Goal: Communication & Community: Answer question/provide support

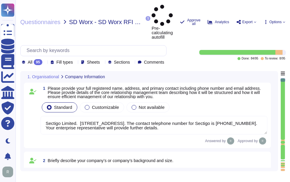
type textarea "Sectigo Limited. [STREET_ADDRESS]. The contact telephone number for Sectigo is …"
type textarea "Sectigo, formally known as Comodo CA Ltd, is a privately owned company incorpor…"
type textarea "We are privately held and do not share this information."
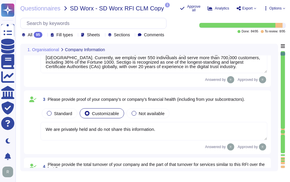
type textarea "Sectigo has recently acquired the assets of Entrust Corporation's publicly trus…"
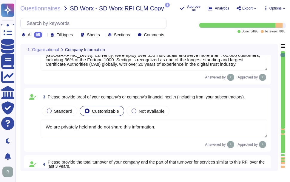
type textarea "Our SCM is a SaaS offering. It can be accessed through internet Via popular bro…"
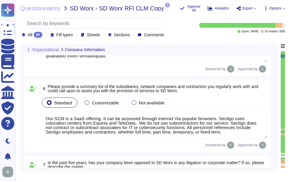
type textarea "None"
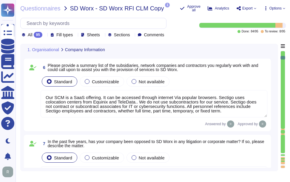
type textarea "Sectigo stands out as the industry's most innovative provider of comprehensive …"
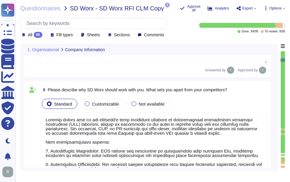
type textarea "Sectigo operates in the SaaS space and conducts business as both B2B and B2C. A…"
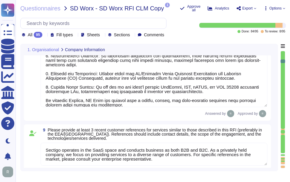
type textarea "N/A. Sectigo utilizes both an on-premise data center and Google Cloud Platform …"
type textarea "Data is stored in colocation centers located in [GEOGRAPHIC_DATA], [US_STATE], …"
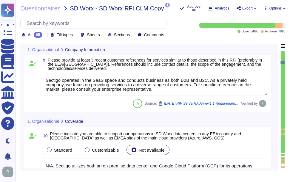
scroll to position [775, 0]
type textarea "Our standard Service Level Agreements (SLAs) include the following: - Uptime: -…"
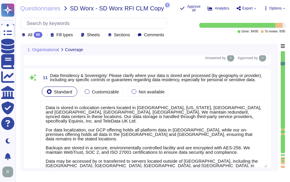
scroll to position [1, 0]
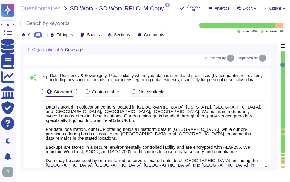
type textarea "Our incident management process is structured around a formal Incident Response…"
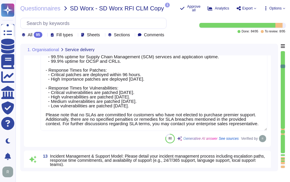
scroll to position [1073, 0]
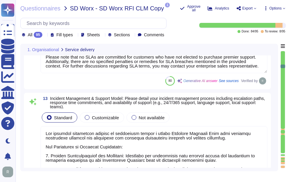
type textarea "You can discuss this with your enterprise sales representative."
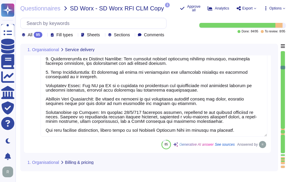
type textarea "Please reach out to your Enterprise Sales Representative to discuss the possibi…"
type textarea "You can discuss this with your enterprise sales representative."
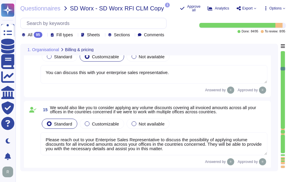
type textarea "Sectigo offers several value-add services and key differentiators that enhance …"
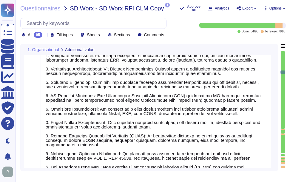
type textarea "Our organization currently maintains the following security and compliance cert…"
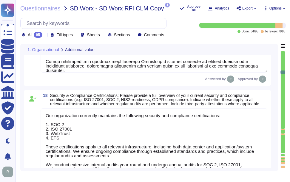
type textarea "Our solution performs certificate discovery through a comprehensive automated p…"
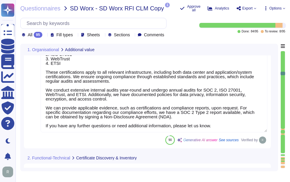
type textarea "SCM discovery finds SSL/TLS, Device, Client Certificates, and includes self-sig…"
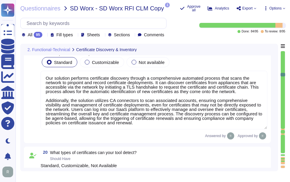
type textarea "Yes, Sectigo Certificate Manager can discover, catalog, and track SSL/TLS certi…"
type textarea "Yes, Sectigo Certificate Manager can detect expired certificates and provides c…"
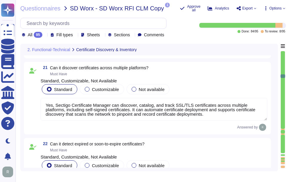
type textarea "Yes, our Sectigo Certificate Manager (SCM) will automatically validate a succes…"
type textarea "Yes, Sectigo Certificate Manager provides visibility into the status of your ce…"
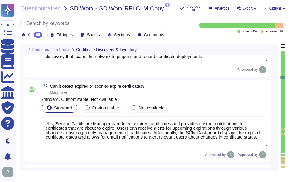
type textarea "Yes, non-personal private keys shall have an owner assigned who holds the overa…"
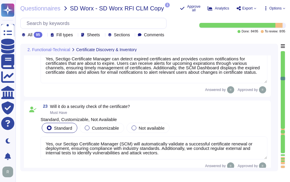
scroll to position [1, 0]
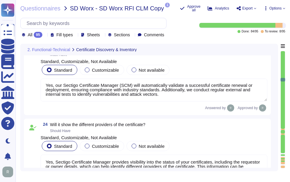
type textarea "Yes, the CA service shall update and publish the Certificate Revocation List (C…"
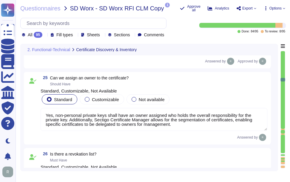
type textarea "We offer a RESTful API that supports integration with various platforms and too…"
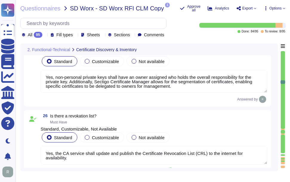
type textarea "Sectigo SCM Enterprise supports data discovery in multiple ways, including agen…"
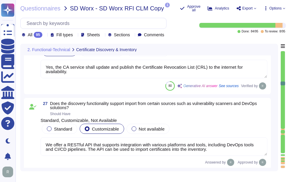
type textarea "Yes, certificate information is available for download in popular file formats …"
type textarea "For manual requests, the CSR will need to be provided via the portal UI. If the…"
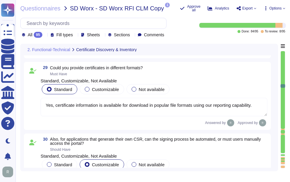
type textarea "Certificate Enrollment Process: 1. During the certificate request process, the …"
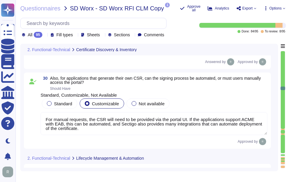
scroll to position [2831, 0]
type textarea "If automation is applied, no manual intervention is required for renewal."
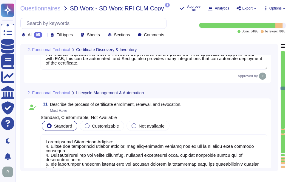
scroll to position [1, 0]
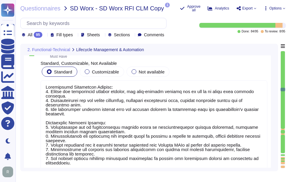
type textarea "Yes, our solution offers automated certificate discovery. It scans the network …"
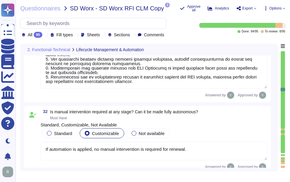
type textarea "We support various automation methods and protocols, including ACME, SCEP, and …"
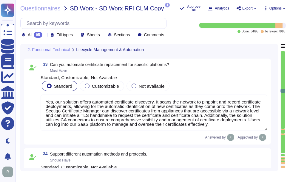
type textarea "We natively integrate with public Certificate Authorities (CAs) such as DigiCer…"
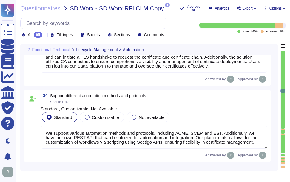
type textarea "Sectigo has built-in integration with Azure Key Vault and also integrates with …"
type textarea "Yes, our solution integrates with the ServiceNow platform through a robust work…"
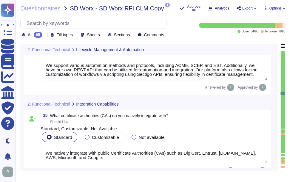
type textarea "Yes. Please refer the KB -[URL][DOMAIN_NAME]"
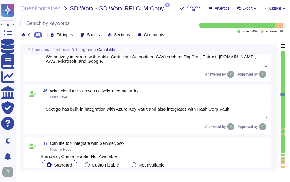
type textarea "Yes. We provide APIs and webhooks to bring alerts into monitoring solutions, an…"
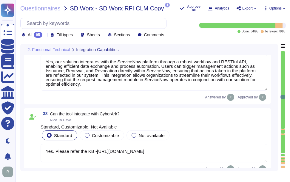
type textarea "Yes, we support certificate-based authentication and SSO for accessing the PKI …"
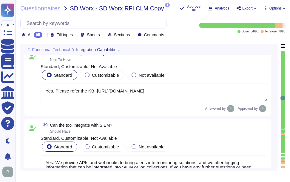
type textarea "No. We offer more than 50 integrations. Please refer the KB -[URL][DOMAIN_NAME]"
type textarea "You can find an overview of all supported integrations, including HSMs, by refe…"
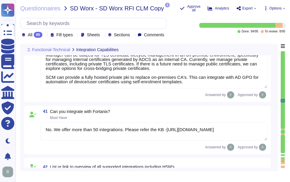
type textarea "Yes, please refer the KB -[URL][DOMAIN_NAME] & [URL][DOMAIN_NAME]."
type textarea "Customers keep their own keys. They may elect to have private keys stored on ou…"
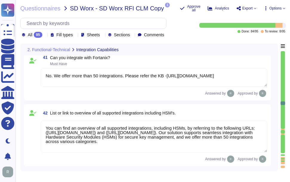
type textarea "Yes, customers have the option of using our Google Cloud instance, in which all…"
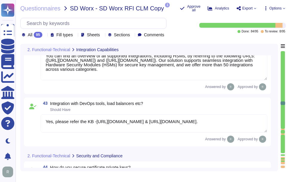
type textarea "Our service is deployed as a Software as a Service (SaaS), which means it is ho…"
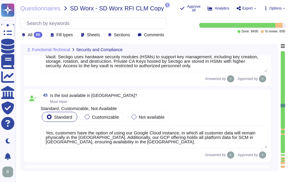
type textarea "Yes, SCM supports role-based access control (RBAC). It utilizes RBAC for permis…"
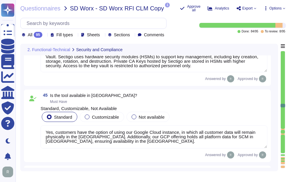
type textarea "Yes, Sectigo provides comprehensive logging for systems, applications, and phys…"
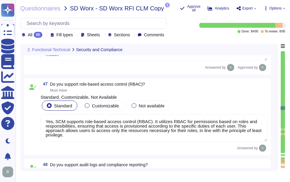
type textarea "Yes, integration with Active Directory is supported, and Azure AD SSO can be im…"
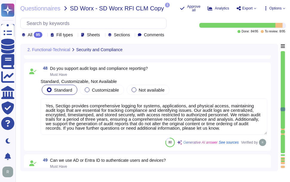
type textarea "Yes"
type textarea "Yes, SCM supports multi-factor authentication (MFA) and single sign-on (SSO) th…"
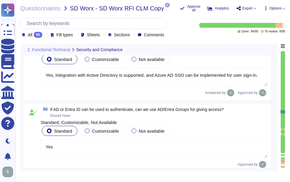
type textarea "Templates can be added as required with the encryption options, and these can b…"
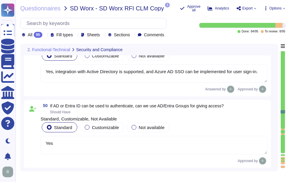
type textarea "Please refer the attachment."
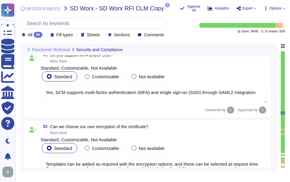
type textarea "Yes. We have established bug bounty program."
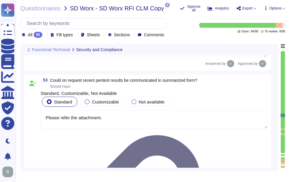
type textarea "The user interface for certificate visibility and operations is provided throug…"
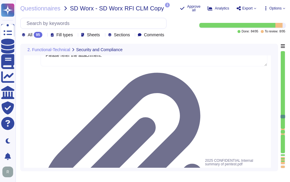
type textarea "Yes, certificates can be grouped under specific business units, allowing for di…"
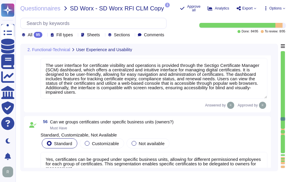
type textarea "No"
type textarea "Yes, Sectigo Certificate Manager allows for the segmentation of certificates, e…"
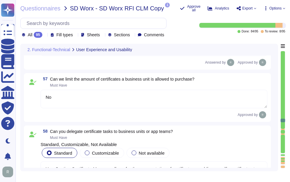
type textarea "Yes, the Sectigo Certificate Manager (SCM) solution provides a comprehensive wo…"
type textarea "Yes, our solution includes a self-service enrollment form that allows users to …"
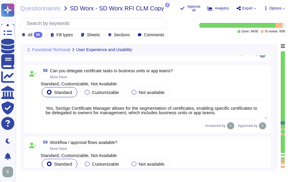
type textarea "Yes, we provide validation services for the issuance of certificates and suppor…"
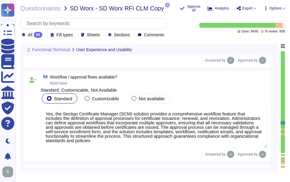
type textarea "Sectigo provides a robust solution for alerting users about certificate expirat…"
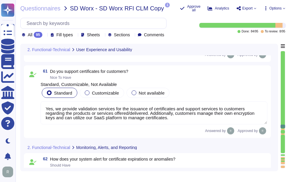
type textarea "Sectigo supports various alerting methods through its robust notification capab…"
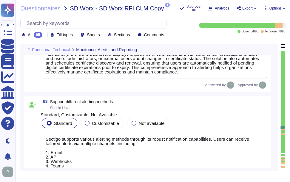
type textarea "Reports can be scheduled or exported, containing all stages of certificate life…"
type textarea "Yes, there is a centralized dashboard for certificate health. Users can track t…"
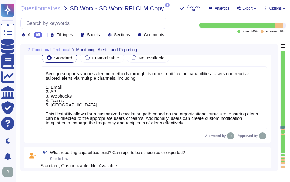
scroll to position [5394, 0]
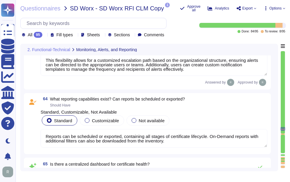
type textarea "Sectigo employs several detection methods to monitor for potential abuse of cer…"
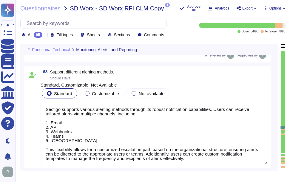
scroll to position [1, 0]
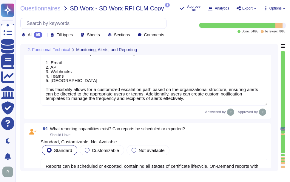
type textarea "Sectigo employs several detection methods to monitor for potential abuse of cer…"
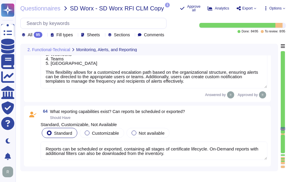
scroll to position [5423, 0]
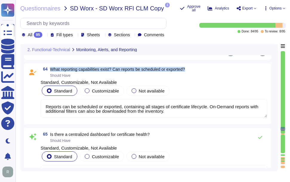
drag, startPoint x: 51, startPoint y: 68, endPoint x: 198, endPoint y: 67, distance: 147.5
click at [198, 67] on div "64 What reporting capabilities exist? Can reports be scheduled or exported? Sho…" at bounding box center [154, 72] width 226 height 11
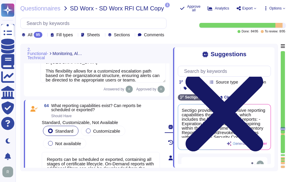
click at [263, 74] on icon at bounding box center [223, 112] width 77 height 77
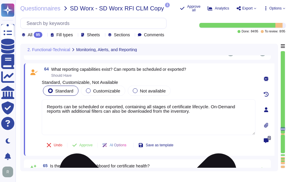
type textarea "Sectigo employs several detection methods to monitor for potential abuse of cer…"
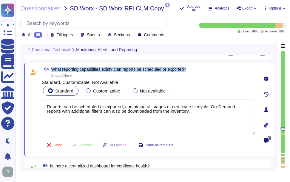
drag, startPoint x: 51, startPoint y: 69, endPoint x: 200, endPoint y: 68, distance: 148.4
click at [200, 68] on div "64 What reporting capabilities exist? Can reports be scheduled or exported? Sho…" at bounding box center [148, 72] width 213 height 11
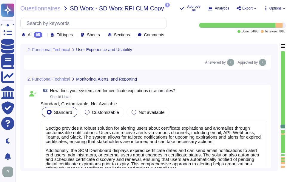
type textarea "Yes, our solution includes a self-service enrollment form that allows users to …"
type textarea "Yes, we provide validation services for the issuance of certificates and suppor…"
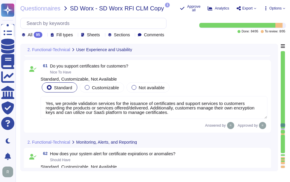
type textarea "Yes, the Sectigo Certificate Manager (SCM) solution provides a comprehensive wo…"
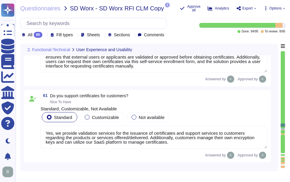
scroll to position [1, 0]
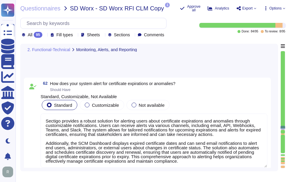
type textarea "Reports can be scheduled or exported, containing all stages of certificate life…"
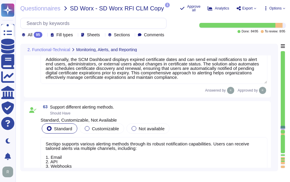
type textarea "Yes, there is a centralized dashboard for certificate health. Users can track t…"
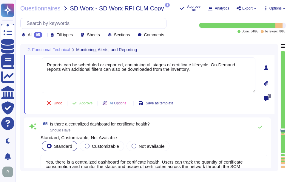
type textarea "Sectigo employs several detection methods to monitor for potential abuse of cer…"
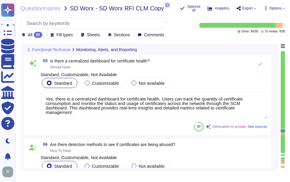
type textarea "Sectigo provides comprehensive logging and auditing features specifically for a…"
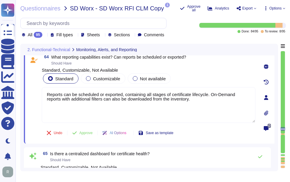
type textarea "Sectigo provides a robust solution for alerting users about certificate expirat…"
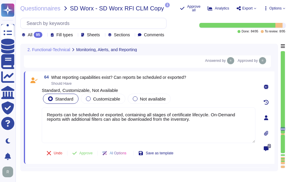
scroll to position [5406, 0]
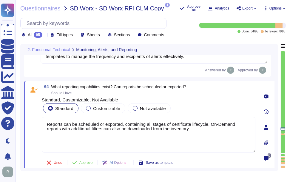
drag, startPoint x: 180, startPoint y: 131, endPoint x: 45, endPoint y: 120, distance: 135.1
click at [42, 121] on textarea "Reports can be scheduled or exported, containing all stages of certificate life…" at bounding box center [148, 135] width 213 height 36
paste textarea "Sectigo provides comprehensive reporting capabilities through its SCM, which in…"
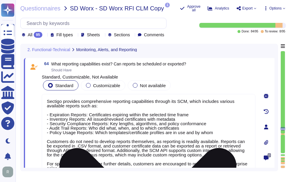
scroll to position [5462, 0]
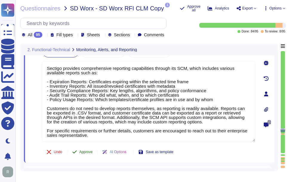
type textarea "Sectigo provides comprehensive reporting capabilities through its SCM, which in…"
click at [89, 150] on span "Approve" at bounding box center [85, 152] width 13 height 4
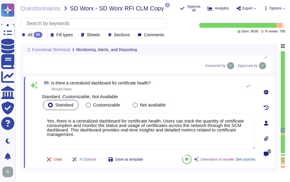
scroll to position [5555, 0]
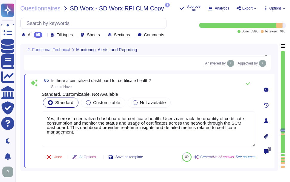
click at [45, 33] on div at bounding box center [45, 35] width 0 height 4
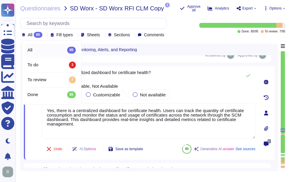
click at [45, 33] on div at bounding box center [45, 35] width 0 height 4
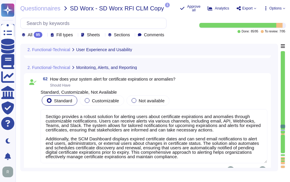
type textarea "Yes, our solution includes a self-service enrollment form that allows users to …"
type textarea "Yes, we provide validation services for the issuance of certificates and suppor…"
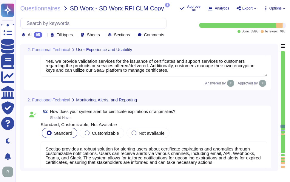
type textarea "Yes, the Sectigo Certificate Manager (SCM) solution provides a comprehensive wo…"
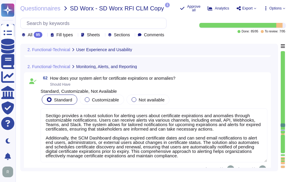
type textarea "Sectigo provides comprehensive reporting capabilities through its SCM, which in…"
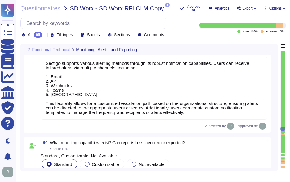
type textarea "Yes, there is a centralized dashboard for certificate health. Users can track t…"
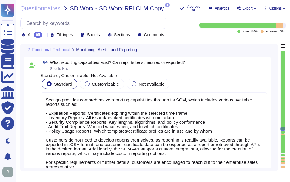
scroll to position [5436, 0]
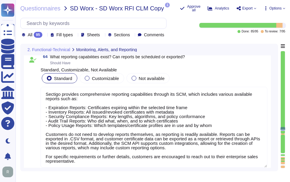
type textarea "Sectigo employs several detection methods to monitor for potential abuse of cer…"
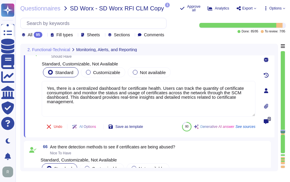
type textarea "Sectigo provides comprehensive logging and auditing features specifically for a…"
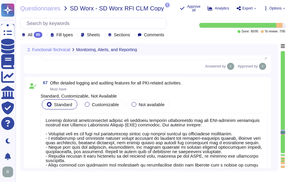
scroll to position [5779, 0]
type textarea "Sectigo SCM Enterprise is designed to be highly scalable, capable of managing c…"
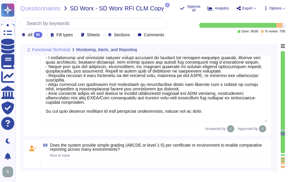
type textarea "Performance scales with growing environments through a comprehensive capacity m…"
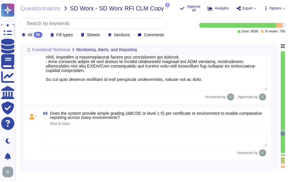
scroll to position [5898, 0]
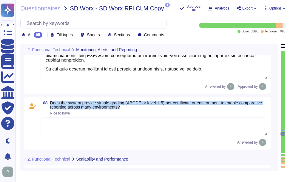
drag, startPoint x: 51, startPoint y: 103, endPoint x: 130, endPoint y: 107, distance: 79.4
click at [130, 107] on span "Does the system provide simple grading (ABCDE or level 1-5) per certificate or …" at bounding box center [158, 105] width 217 height 8
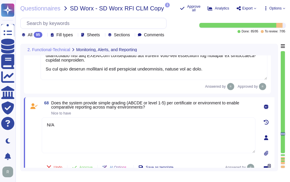
type textarea "N/A"
click at [193, 112] on span "Nice to have" at bounding box center [153, 114] width 204 height 4
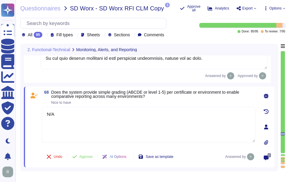
scroll to position [5928, 0]
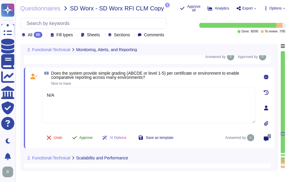
click at [84, 136] on span "Approve" at bounding box center [85, 138] width 13 height 4
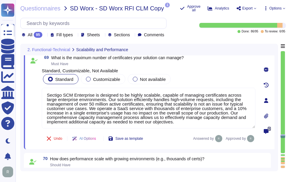
scroll to position [6014, 0]
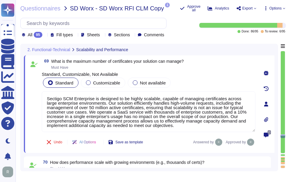
click at [45, 35] on icon at bounding box center [45, 35] width 0 height 0
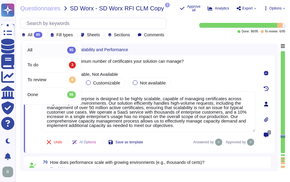
click at [45, 35] on icon at bounding box center [45, 35] width 0 height 0
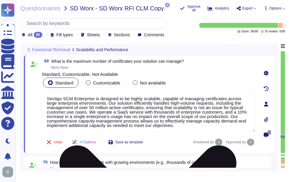
scroll to position [1, 0]
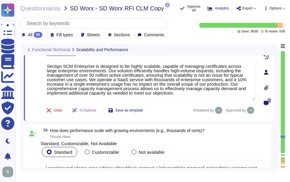
type textarea "Yes, our solution can manage certificates across multiple data centers and clou…"
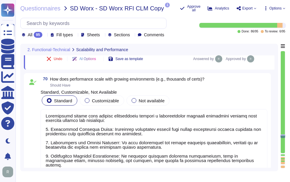
type textarea "SCM provides a hierarchy of Organizations/Departments that can be delegated to.…"
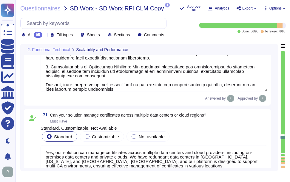
type textarea "Sectigo provides 24/7/365 technical support, depending on the service agreement…"
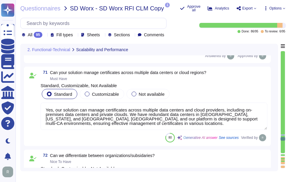
type textarea "Our average response and resolution times for support issues, specifically for …"
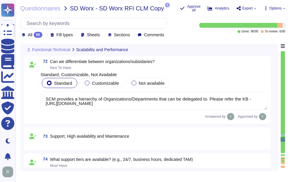
type textarea "Updates and patches are released during our release windows every weekend, alth…"
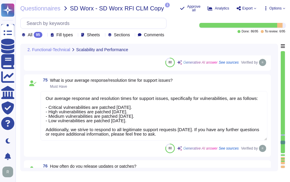
type textarea "Our support Service Level Agreements (SLAs) include the following: - Uptime: - …"
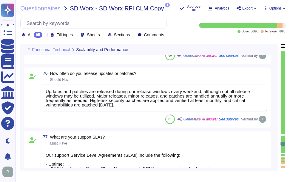
type textarea "We provide high availability and disaster recovery options through a comprehens…"
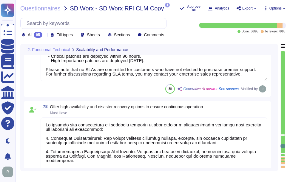
type textarea "Please discuss with your enterprise sales representative."
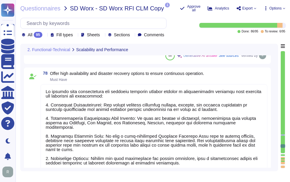
type textarea "Yes. Please discuss with your enterprise sales representative."
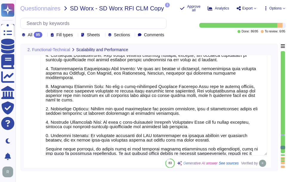
type textarea "You can discuss this with your enterprise sales representative. They can provid…"
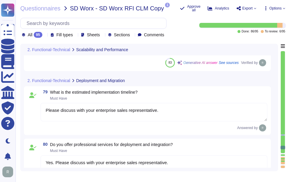
type textarea "Technical support staff are available 24/7/365 depending on the service agreeme…"
type textarea "Our solution includes capabilities for migration from an existing CLM solution,…"
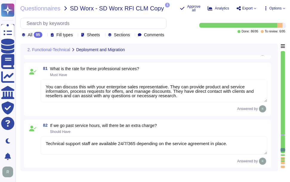
type textarea "Yes, training will be provided. All personnel will receive appropriate training…"
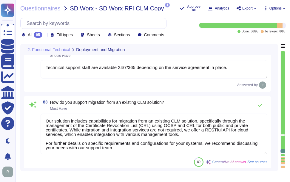
scroll to position [7086, 0]
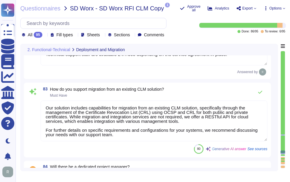
type textarea "SCM can augment or replace MSCA"
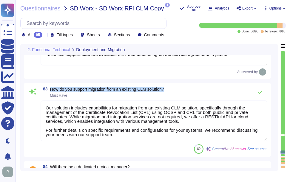
drag, startPoint x: 51, startPoint y: 89, endPoint x: 175, endPoint y: 92, distance: 124.6
click at [175, 92] on div "83 How do you support migration from an existing CLM solution? Must Have" at bounding box center [154, 92] width 226 height 12
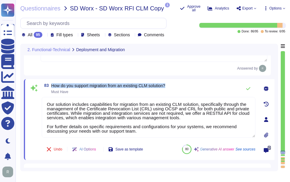
drag, startPoint x: 52, startPoint y: 85, endPoint x: 190, endPoint y: 86, distance: 138.3
click at [190, 86] on div "83 How do you support migration from an existing CLM solution? Must Have" at bounding box center [148, 89] width 213 height 12
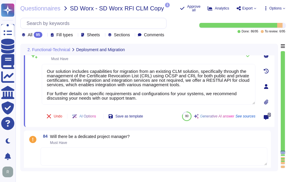
scroll to position [7146, 0]
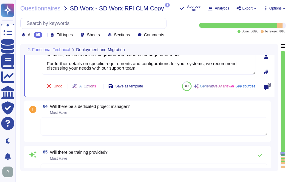
type textarea "Sectigo's Certificate Manager (SCM) supports automated certificate issuance and…"
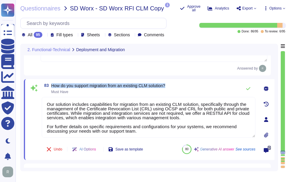
type textarea "Yes. Please discuss with your enterprise sales representative."
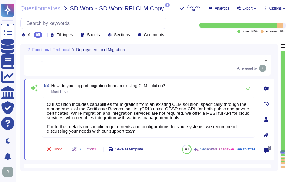
drag, startPoint x: 140, startPoint y: 131, endPoint x: 39, endPoint y: 100, distance: 105.7
click at [39, 100] on div "83 How do you support migration from an existing CLM solution? Must Have Our so…" at bounding box center [142, 120] width 226 height 74
paste textarea "supports migration from an existing CLM solution through the management of the …"
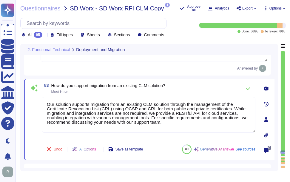
type textarea "Our solution supports migration from an existing CLM solution through the manag…"
click at [207, 86] on div "83 How do you support migration from an existing CLM solution? Must Have" at bounding box center [148, 89] width 213 height 12
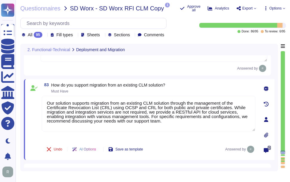
click at [207, 88] on div "83 How do you support migration from an existing CLM solution? Must Have" at bounding box center [148, 88] width 213 height 11
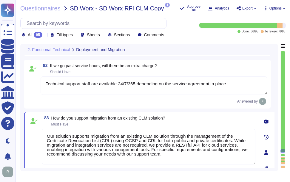
type textarea "Please discuss with your enterprise sales representative."
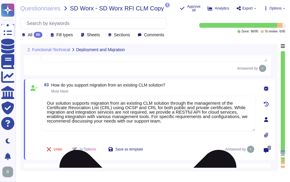
type textarea "SCM can augment or replace MSCA"
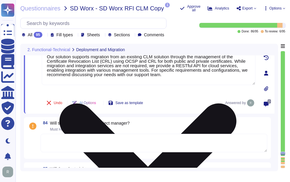
scroll to position [7146, 0]
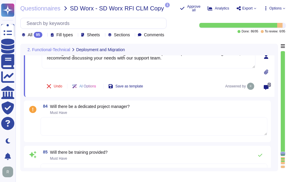
type textarea "Sectigo's Certificate Manager (SCM) supports automated certificate issuance and…"
drag, startPoint x: 50, startPoint y: 106, endPoint x: 143, endPoint y: 102, distance: 92.8
click at [143, 102] on div "84 Will there be a dedicated project manager? Must Have" at bounding box center [147, 122] width 247 height 42
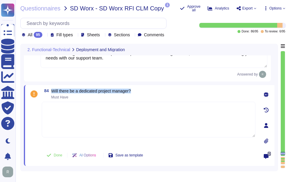
drag, startPoint x: 52, startPoint y: 90, endPoint x: 149, endPoint y: 87, distance: 97.5
click at [149, 87] on div "84 Will there be a dedicated project manager? Must Have Done AI Options Save as…" at bounding box center [149, 125] width 250 height 81
click at [156, 125] on textarea at bounding box center [148, 120] width 213 height 36
click at [124, 107] on textarea at bounding box center [148, 120] width 213 height 36
paste textarea "Please discuss with your enterprise sales representative."
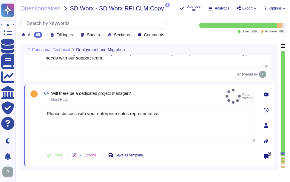
type textarea "Please discuss with your enterprise sales representative."
click at [163, 95] on div "84 Will there be a dedicated project manager? Must Have Auto-saving..." at bounding box center [148, 96] width 213 height 15
click at [60, 154] on span "Done" at bounding box center [58, 156] width 9 height 4
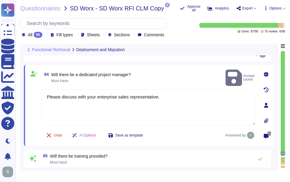
scroll to position [7176, 0]
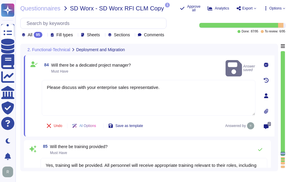
type textarea "Sectigo's Certificate Manager (SCM) supports automated certificate issuance and…"
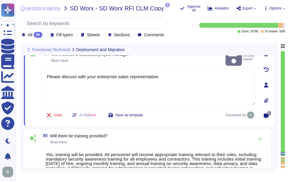
scroll to position [7206, 0]
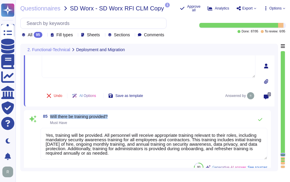
drag, startPoint x: 51, startPoint y: 117, endPoint x: 124, endPoint y: 117, distance: 73.3
click at [124, 117] on div "85 Will there be training provided? Must Have" at bounding box center [154, 120] width 226 height 12
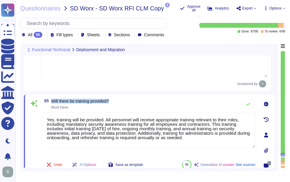
drag, startPoint x: 51, startPoint y: 101, endPoint x: 126, endPoint y: 101, distance: 75.1
click at [126, 101] on div "85 Will there be training provided? Must Have" at bounding box center [148, 104] width 213 height 12
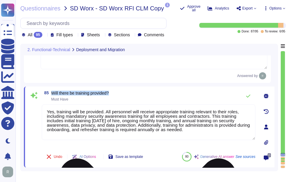
scroll to position [7235, 0]
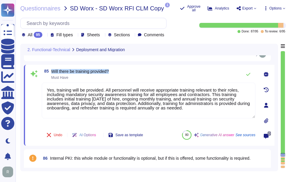
click at [56, 69] on span "Will there be training provided?" at bounding box center [80, 71] width 58 height 5
drag, startPoint x: 52, startPoint y: 71, endPoint x: 117, endPoint y: 68, distance: 65.6
click at [117, 68] on div "85 Will there be training provided? Must Have Yes, training will be provided. A…" at bounding box center [149, 105] width 250 height 81
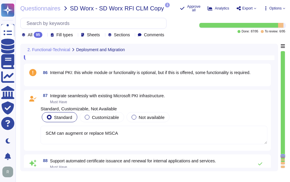
scroll to position [7325, 0]
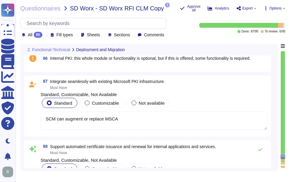
type textarea "Private Key Agent, Azure Key vault Integration, Self-Enrolment Forms can all be…"
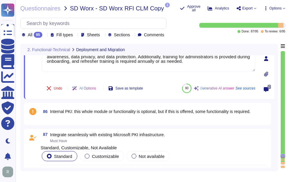
type textarea "Our solution supports migration from an existing CLM solution through the manag…"
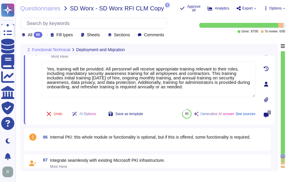
scroll to position [7232, 0]
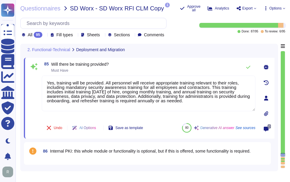
click at [96, 68] on span "Will there be training provided? Must Have" at bounding box center [80, 67] width 58 height 10
drag, startPoint x: 51, startPoint y: 63, endPoint x: 147, endPoint y: 62, distance: 95.4
click at [147, 62] on div "85 Will there be training provided? Must Have" at bounding box center [148, 67] width 213 height 12
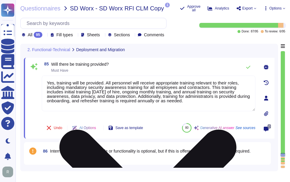
click at [172, 94] on textarea "Yes, training will be provided. All personnel will receive appropriate training…" at bounding box center [148, 94] width 213 height 36
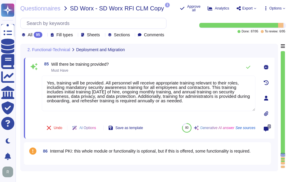
drag, startPoint x: 223, startPoint y: 102, endPoint x: 41, endPoint y: 71, distance: 184.4
click at [41, 71] on div "85 Will there be training provided? Must Have Yes, training will be provided. A…" at bounding box center [142, 98] width 226 height 74
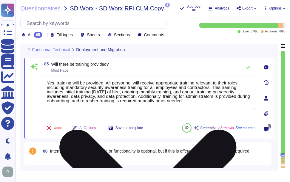
paste textarea "to SCM customers, specifically for administrators during onboarding. Additional…"
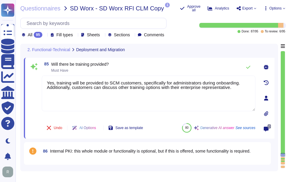
type textarea "Yes, training will be provided to SCM customers, specifically for administrator…"
click at [148, 72] on div "85 Will there be training provided? Must Have" at bounding box center [148, 67] width 213 height 12
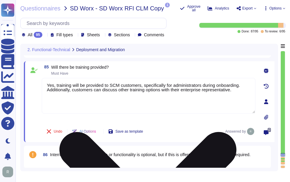
type textarea "Technical support staff are available 24/7/365 depending on the service agreeme…"
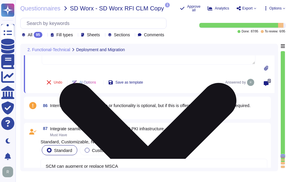
scroll to position [7292, 0]
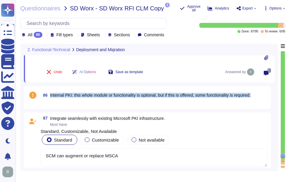
drag, startPoint x: 51, startPoint y: 95, endPoint x: 261, endPoint y: 95, distance: 210.1
click at [261, 95] on div "86 Internal PKI: this whole module or functionality is optional, but if this is…" at bounding box center [154, 95] width 226 height 11
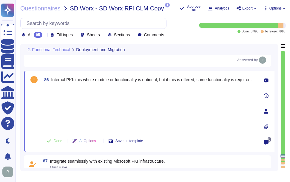
click at [58, 98] on div at bounding box center [148, 110] width 213 height 44
click at [60, 112] on div at bounding box center [148, 110] width 213 height 44
click at [82, 100] on div at bounding box center [148, 110] width 213 height 44
click at [58, 98] on div at bounding box center [148, 110] width 213 height 44
click at [129, 108] on div at bounding box center [148, 110] width 213 height 44
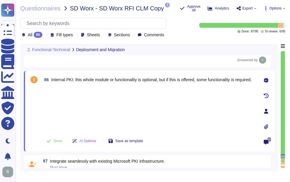
click at [58, 92] on div at bounding box center [148, 110] width 213 height 44
click at [55, 111] on div at bounding box center [148, 110] width 213 height 44
drag, startPoint x: 125, startPoint y: 122, endPoint x: 107, endPoint y: 122, distance: 18.2
click at [125, 121] on div at bounding box center [148, 110] width 213 height 44
click at [52, 93] on div at bounding box center [148, 110] width 213 height 44
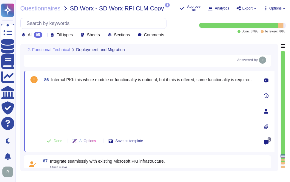
click at [52, 114] on div at bounding box center [148, 110] width 213 height 44
click at [133, 119] on div at bounding box center [148, 110] width 213 height 44
click at [56, 142] on span "Done" at bounding box center [58, 141] width 9 height 4
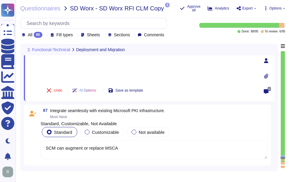
scroll to position [7351, 0]
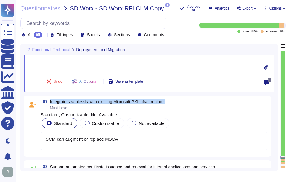
drag, startPoint x: 50, startPoint y: 101, endPoint x: 178, endPoint y: 101, distance: 128.1
click at [178, 101] on div "87 Integrate seamlessly with existing Microsoft PKI infrastructure. Must Have" at bounding box center [154, 105] width 226 height 11
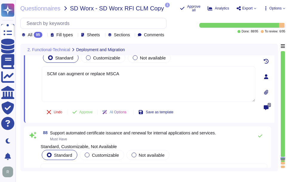
type textarea "Private Key Agent, Azure Key vault Integration, Self-Enrolment Forms can all be…"
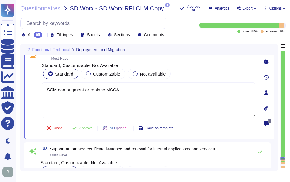
scroll to position [7321, 0]
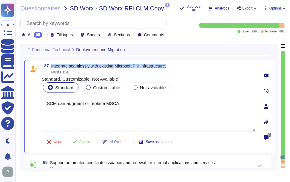
drag, startPoint x: 51, startPoint y: 65, endPoint x: 176, endPoint y: 69, distance: 125.2
click at [176, 69] on div "87 Integrate seamlessly with existing Microsoft PKI infrastructure. Must Have" at bounding box center [148, 69] width 213 height 11
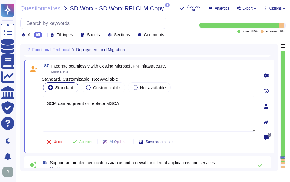
click at [45, 32] on div "All 95" at bounding box center [33, 35] width 23 height 6
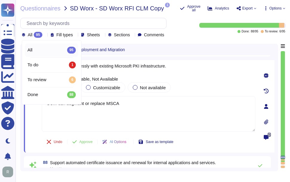
click at [45, 32] on div "All 95" at bounding box center [33, 35] width 23 height 6
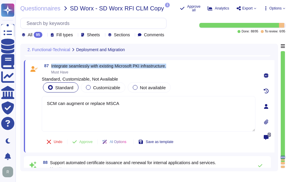
drag, startPoint x: 52, startPoint y: 66, endPoint x: 186, endPoint y: 65, distance: 134.4
click at [186, 65] on div "87 Integrate seamlessly with existing Microsoft PKI infrastructure. Must Have" at bounding box center [148, 69] width 213 height 11
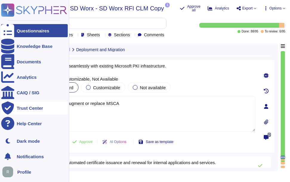
drag, startPoint x: 18, startPoint y: 92, endPoint x: 7, endPoint y: 102, distance: 14.5
click at [0, 91] on html "Questionnaires Knowledge Base Documents Analytics CAIQ / SIG Trust Center Help …" at bounding box center [145, 91] width 290 height 182
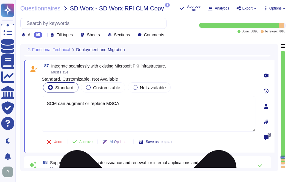
paste textarea "ectigo SCM integrates with Microsoft CA - ADCS for private certificate manageme…"
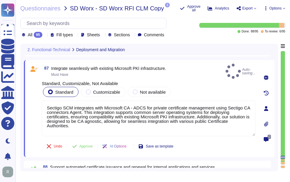
type textarea "Sectigo SCM integrates with Microsoft CA - ADCS for private certificate managem…"
click at [193, 65] on div "87 Integrate seamlessly with existing Microsoft PKI infrastructure. Must Have A…" at bounding box center [148, 71] width 213 height 15
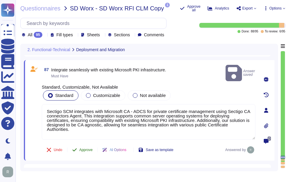
click at [85, 144] on button "Approve" at bounding box center [82, 150] width 30 height 12
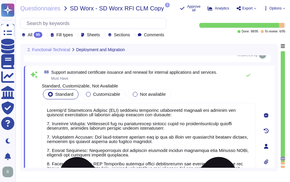
type textarea "Sectigo's Certificate Manager (SCM) offers several mechanisms for secure certif…"
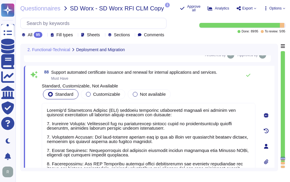
scroll to position [7400, 0]
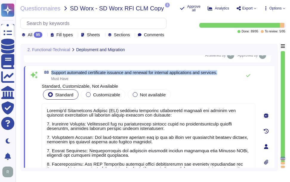
drag, startPoint x: 51, startPoint y: 72, endPoint x: 222, endPoint y: 72, distance: 170.7
click at [222, 72] on div "88 Support automated certificate issuance and renewal for internal applications…" at bounding box center [148, 76] width 213 height 12
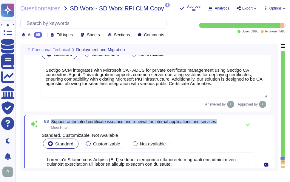
scroll to position [7324, 0]
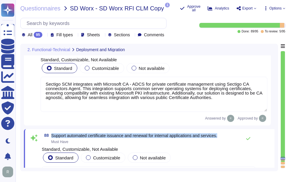
type textarea "Please discuss with your enterprise sales representative."
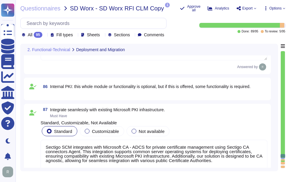
type textarea "Our solution supports migration from an existing CLM solution through the manag…"
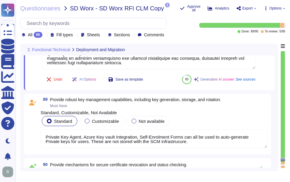
type textarea "Private Key Agent, Azure Key vault Integration, Self-Enrolment Forms can all be…"
type textarea "Sectigo's Certificate Manager (SCM) offers several mechanisms for secure certif…"
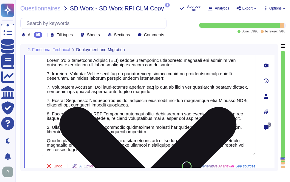
scroll to position [7378, 0]
type textarea "Yes, training will be provided to SCM customers, specifically for administrator…"
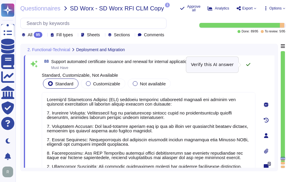
click at [248, 64] on icon at bounding box center [248, 64] width 5 height 5
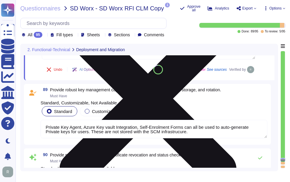
scroll to position [7527, 0]
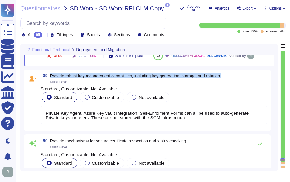
drag, startPoint x: 50, startPoint y: 90, endPoint x: 230, endPoint y: 89, distance: 179.4
click at [230, 84] on div "89 Provide robust key management capabilities, including key generation, storag…" at bounding box center [154, 79] width 226 height 11
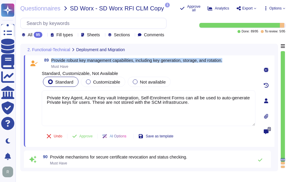
drag, startPoint x: 52, startPoint y: 59, endPoint x: 245, endPoint y: 58, distance: 193.1
click at [245, 58] on div "89 Provide robust key management capabilities, including key generation, storag…" at bounding box center [148, 63] width 213 height 11
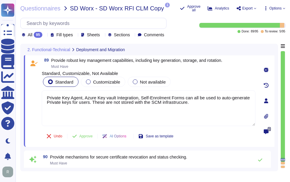
drag, startPoint x: 197, startPoint y: 106, endPoint x: 38, endPoint y: 97, distance: 159.1
click at [35, 94] on div "89 Provide robust key management capabilities, including key generation, storag…" at bounding box center [142, 101] width 226 height 86
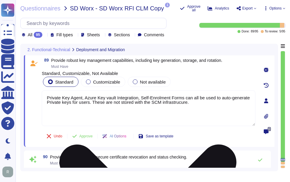
paste textarea "Our solution offers robust key management capabilities, utilizing hardware secu…"
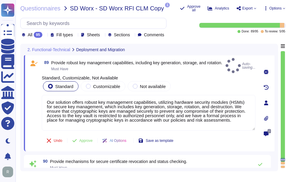
type textarea "Our solution offers robust key management capabilities, utilizing hardware secu…"
click at [201, 68] on span "Provide robust key management capabilities, including key generation, storage, …" at bounding box center [136, 66] width 171 height 10
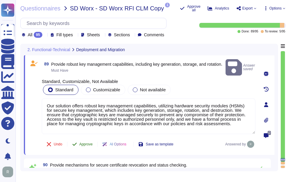
click at [88, 142] on button "Approve" at bounding box center [82, 145] width 30 height 12
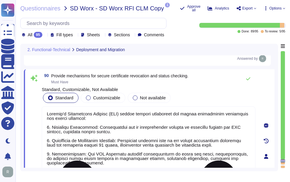
type textarea "S/Mime, Device and Client Certificates can be issued via SCM"
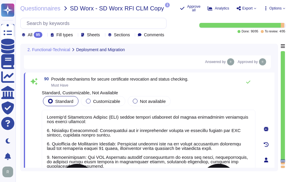
scroll to position [7608, 0]
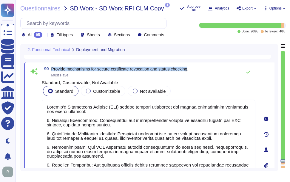
drag, startPoint x: 52, startPoint y: 69, endPoint x: 190, endPoint y: 71, distance: 138.3
click at [188, 71] on span "Provide mechanisms for secure certificate revocation and status checking." at bounding box center [119, 69] width 137 height 5
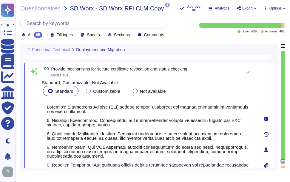
click at [54, 83] on icon at bounding box center [120, 121] width 133 height 76
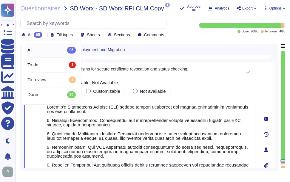
click at [45, 35] on icon at bounding box center [45, 35] width 0 height 0
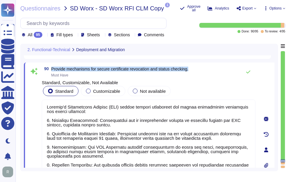
drag, startPoint x: 51, startPoint y: 69, endPoint x: 196, endPoint y: 69, distance: 145.4
click at [196, 69] on div "90 Provide mechanisms for secure certificate revocation and status checking. Mu…" at bounding box center [148, 72] width 213 height 12
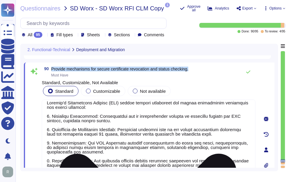
scroll to position [5, 0]
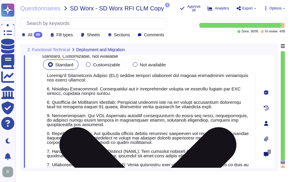
type textarea "SCM provides a single interface for both public and private pki"
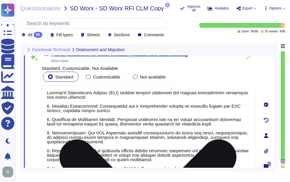
scroll to position [7608, 0]
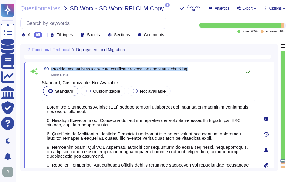
click at [249, 72] on icon at bounding box center [248, 72] width 5 height 5
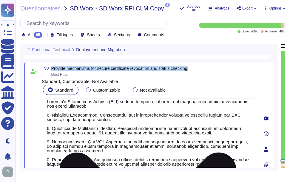
scroll to position [5, 0]
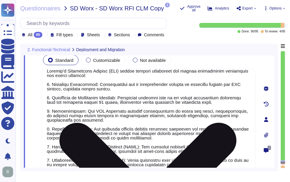
type textarea "SCM provides a single interface for both public and private pki"
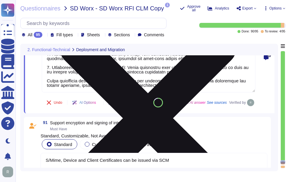
type textarea "SCM provides Crypto Agility to allow for quick update of industry standards, eg…"
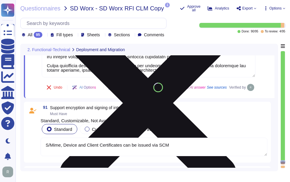
scroll to position [7757, 0]
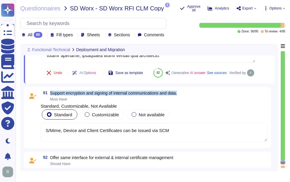
drag, startPoint x: 50, startPoint y: 107, endPoint x: 202, endPoint y: 105, distance: 152.0
click at [202, 105] on div "91 Support encryption and signing of internal communications and data. Must Hav…" at bounding box center [147, 117] width 247 height 61
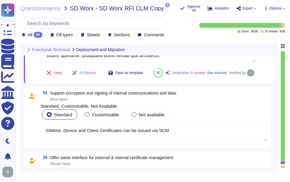
scroll to position [1, 0]
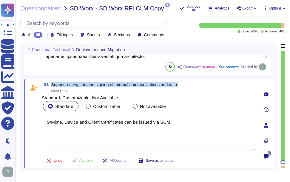
drag, startPoint x: 52, startPoint y: 85, endPoint x: 193, endPoint y: 84, distance: 141.2
click at [193, 84] on div "91 Support encryption and signing of internal communications and data. Must Have" at bounding box center [148, 88] width 213 height 11
drag, startPoint x: 181, startPoint y: 126, endPoint x: 37, endPoint y: 121, distance: 144.0
click at [37, 121] on div "91 Support encryption and signing of internal communications and data. Must Hav…" at bounding box center [142, 126] width 226 height 86
paste textarea "The proposed solution supports encryption for internal communications and data …"
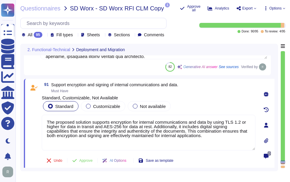
type textarea "The proposed solution supports encryption for internal communications and data …"
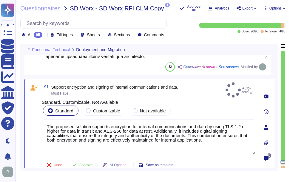
click at [176, 94] on div "91 Support encryption and signing of internal communications and data. Must Hav…" at bounding box center [142, 128] width 226 height 90
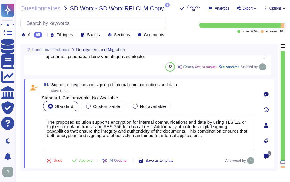
scroll to position [7786, 0]
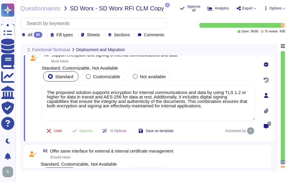
type textarea "Certificate Profiles control which algorithms are availbale for certificate req…"
click at [89, 131] on span "Approve" at bounding box center [85, 131] width 13 height 4
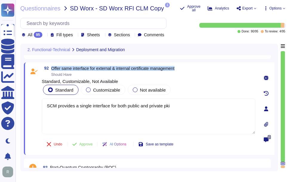
drag, startPoint x: 51, startPoint y: 67, endPoint x: 196, endPoint y: 66, distance: 145.1
click at [196, 66] on div "92 Offer same interface for external & internal certificate management Should H…" at bounding box center [149, 109] width 250 height 93
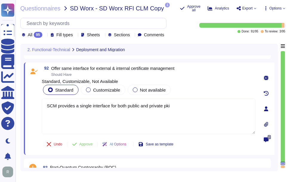
drag, startPoint x: 183, startPoint y: 106, endPoint x: 40, endPoint y: 105, distance: 143.3
click at [40, 105] on div "92 Offer same interface for external & internal certificate management Should H…" at bounding box center [142, 109] width 226 height 86
click at [207, 86] on div "Standard Customizable Not available" at bounding box center [148, 90] width 213 height 13
click at [87, 144] on span "Approve" at bounding box center [85, 145] width 13 height 4
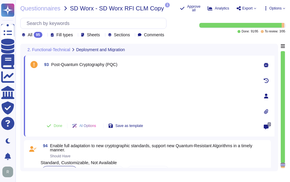
scroll to position [7922, 0]
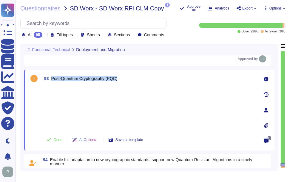
drag, startPoint x: 52, startPoint y: 78, endPoint x: 142, endPoint y: 79, distance: 90.9
click at [142, 79] on div "93 Post-Quantum Cryptography (PQC)" at bounding box center [148, 78] width 213 height 11
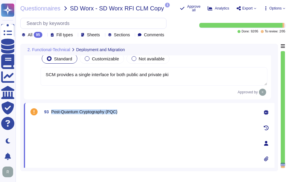
type textarea "Sectigo's Certificate Manager (SCM) offers several mechanisms for secure certif…"
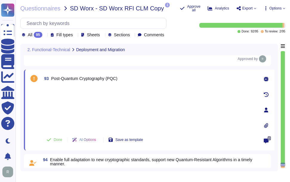
click at [56, 102] on div at bounding box center [148, 108] width 213 height 44
drag, startPoint x: 51, startPoint y: 78, endPoint x: 108, endPoint y: 79, distance: 57.2
click at [108, 79] on span "Post-Quantum Cryptography (PQC)" at bounding box center [84, 78] width 66 height 5
click at [55, 95] on div at bounding box center [148, 108] width 213 height 44
click at [56, 120] on div at bounding box center [148, 108] width 213 height 44
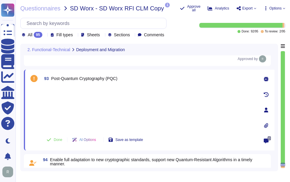
click at [48, 88] on div at bounding box center [148, 108] width 213 height 44
click at [57, 104] on div at bounding box center [148, 108] width 213 height 44
click at [52, 89] on div at bounding box center [148, 108] width 213 height 44
click at [60, 105] on div at bounding box center [148, 108] width 213 height 44
click at [108, 103] on div at bounding box center [148, 108] width 213 height 44
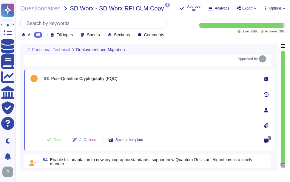
click at [75, 97] on div at bounding box center [148, 108] width 213 height 44
click at [52, 86] on div "93 Post-Quantum Cryptography (PQC) Done AI Options Save as template" at bounding box center [142, 110] width 226 height 74
click at [60, 108] on div at bounding box center [148, 108] width 213 height 44
click at [86, 90] on div at bounding box center [148, 108] width 213 height 44
click at [55, 86] on div "93 Post-Quantum Cryptography (PQC) Done AI Options Save as template" at bounding box center [142, 110] width 226 height 74
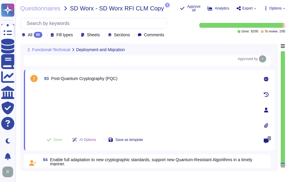
click at [56, 103] on div at bounding box center [148, 108] width 213 height 44
click at [59, 89] on div at bounding box center [148, 108] width 213 height 44
drag, startPoint x: 207, startPoint y: 107, endPoint x: 201, endPoint y: 107, distance: 5.7
click at [207, 106] on div at bounding box center [148, 108] width 213 height 44
click at [72, 108] on div at bounding box center [148, 108] width 213 height 44
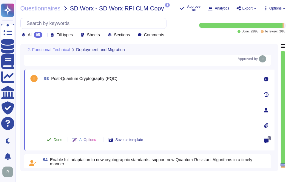
click at [57, 139] on span "Done" at bounding box center [58, 140] width 9 height 4
click at [57, 84] on div "93 Post-Quantum Cryptography (PQC) Undo AI Options Save as template" at bounding box center [142, 110] width 226 height 74
click at [59, 105] on div at bounding box center [148, 108] width 213 height 44
click at [53, 86] on div "93 Post-Quantum Cryptography (PQC) Undo AI Options Save as template" at bounding box center [142, 110] width 226 height 74
click at [75, 109] on div at bounding box center [148, 108] width 213 height 44
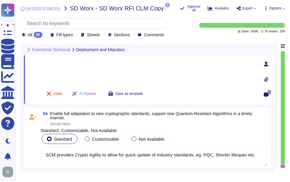
scroll to position [7982, 0]
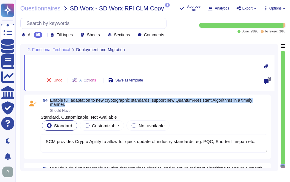
drag, startPoint x: 50, startPoint y: 100, endPoint x: 80, endPoint y: 103, distance: 29.4
click at [80, 103] on span "Enable full adaptation to new cryptographic standards, support new Quantum-Resi…" at bounding box center [158, 102] width 217 height 8
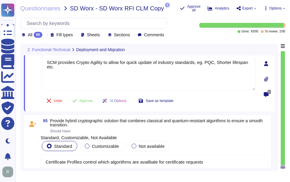
scroll to position [8011, 0]
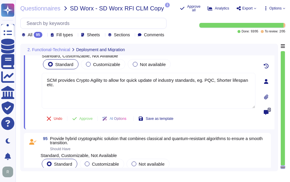
type textarea "The proposed solution supports encryption for internal communications and data …"
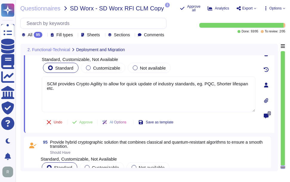
scroll to position [7944, 0]
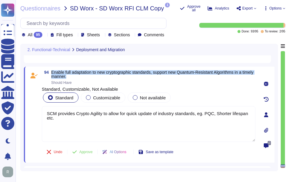
drag, startPoint x: 52, startPoint y: 72, endPoint x: 87, endPoint y: 76, distance: 35.4
click at [87, 76] on span "Enable full adaptation to new cryptographic standards, support new Quantum-Resi…" at bounding box center [153, 74] width 204 height 8
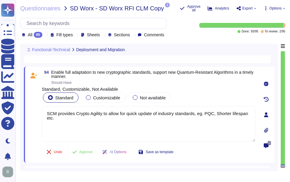
drag, startPoint x: 87, startPoint y: 76, endPoint x: 44, endPoint y: 37, distance: 58.0
click at [44, 37] on div "All 95" at bounding box center [33, 35] width 23 height 6
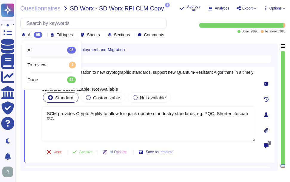
click at [44, 37] on div "All 95" at bounding box center [33, 35] width 23 height 6
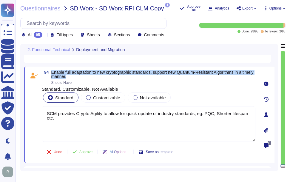
drag, startPoint x: 51, startPoint y: 71, endPoint x: 85, endPoint y: 75, distance: 33.7
click at [85, 75] on span "Enable full adaptation to new cryptographic standards, support new Quantum-Resi…" at bounding box center [153, 74] width 204 height 8
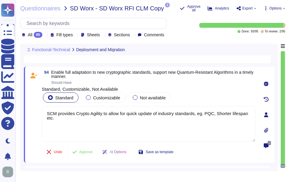
drag, startPoint x: 70, startPoint y: 122, endPoint x: 39, endPoint y: 104, distance: 36.3
click at [39, 104] on div "94 Enable full adaptation to new cryptographic standards, support new Quantum-R…" at bounding box center [142, 114] width 226 height 89
paste textarea "Currently, no PKI solution is post-quantum ready, as the necessary standards an…"
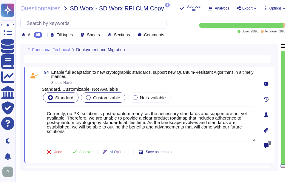
type textarea "Currently, no PKI solution is post-quantum ready, as the necessary standards an…"
click at [113, 97] on span "Customizable" at bounding box center [106, 97] width 27 height 5
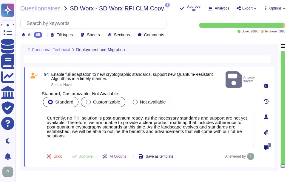
click at [87, 100] on div at bounding box center [88, 102] width 5 height 5
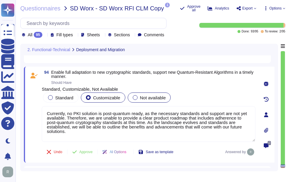
click at [134, 97] on div at bounding box center [135, 97] width 5 height 5
click at [86, 151] on span "Approve" at bounding box center [85, 152] width 13 height 4
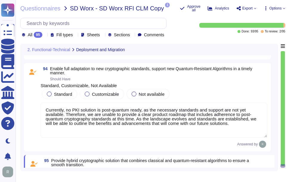
scroll to position [8027, 0]
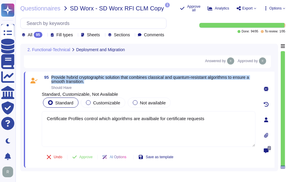
drag, startPoint x: 51, startPoint y: 77, endPoint x: 110, endPoint y: 83, distance: 59.0
click at [110, 83] on span "95 Provide hybrid cryptographic solution that combines classical and quantum-re…" at bounding box center [148, 82] width 213 height 14
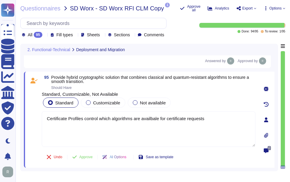
click at [45, 33] on div at bounding box center [45, 35] width 0 height 4
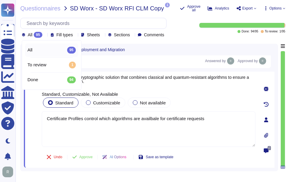
click at [45, 33] on div at bounding box center [45, 35] width 0 height 4
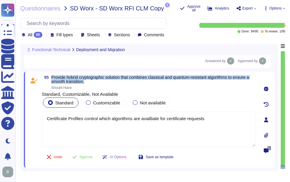
drag, startPoint x: 51, startPoint y: 77, endPoint x: 117, endPoint y: 82, distance: 66.3
click at [117, 82] on span "Provide hybrid cryptographic solution that combines classical and quantum-resis…" at bounding box center [153, 79] width 204 height 8
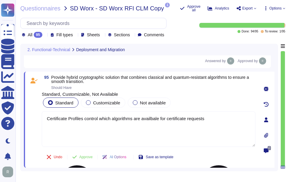
click at [82, 135] on textarea "Certificate Profiles control which algorithms are availbale for certificate req…" at bounding box center [148, 129] width 213 height 36
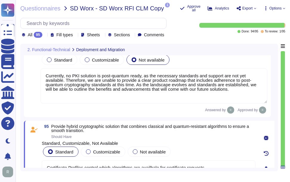
scroll to position [7968, 0]
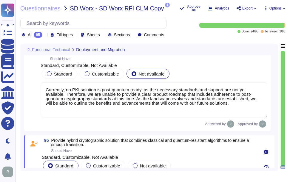
type textarea "The proposed solution supports encryption for internal communications and data …"
drag, startPoint x: 234, startPoint y: 105, endPoint x: 42, endPoint y: 87, distance: 192.1
click at [42, 87] on textarea "Currently, no PKI solution is post-quantum ready, as the necessary standards an…" at bounding box center [154, 100] width 226 height 35
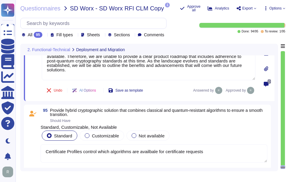
scroll to position [8004, 0]
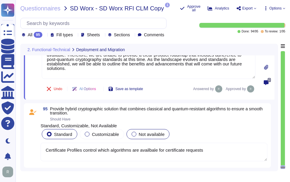
click at [134, 136] on div at bounding box center [133, 134] width 5 height 5
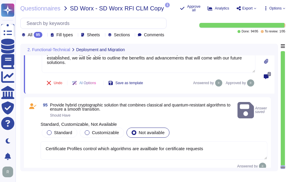
scroll to position [8011, 0]
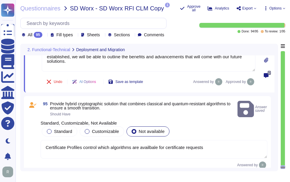
click at [173, 142] on textarea "Certificate Profiles control which algorithms are availbale for certificate req…" at bounding box center [154, 149] width 226 height 18
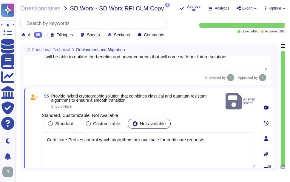
drag, startPoint x: 212, startPoint y: 137, endPoint x: 27, endPoint y: 134, distance: 185.7
click at [27, 134] on div "95 Provide hybrid cryptographic solution that combines classical and quantum-re…" at bounding box center [149, 139] width 250 height 101
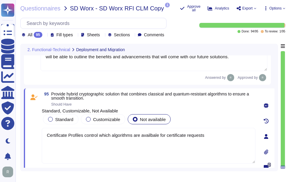
paste textarea "urrently, no PKI solution is post-quantum ready, as the necessary standards and…"
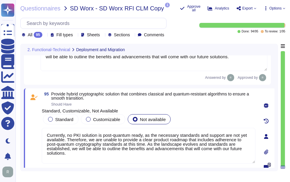
type textarea "Currently, no PKI solution is post-quantum ready, as the necessary standards an…"
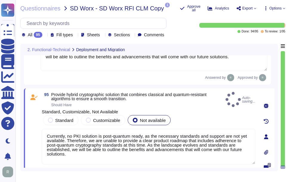
click at [173, 106] on span "Should Have" at bounding box center [137, 105] width 172 height 4
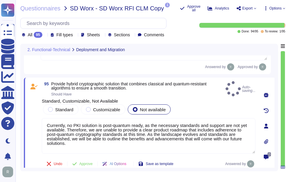
scroll to position [8027, 0]
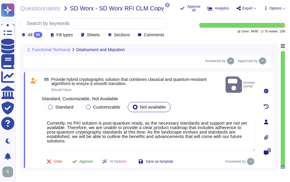
click at [84, 160] on span "Approve" at bounding box center [85, 162] width 13 height 4
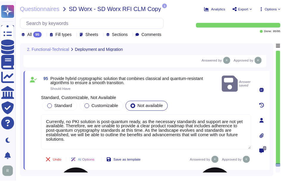
scroll to position [8020, 0]
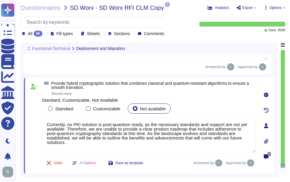
click at [45, 32] on div at bounding box center [45, 34] width 0 height 4
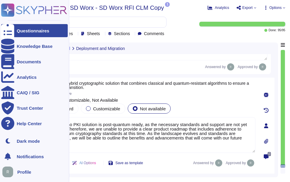
click at [28, 33] on div "Questionnaires" at bounding box center [33, 31] width 32 height 4
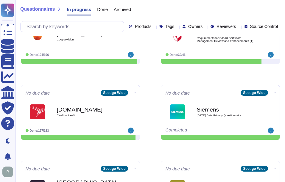
scroll to position [76, 0]
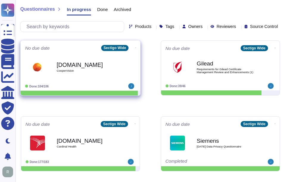
click at [97, 62] on b "[DOMAIN_NAME]" at bounding box center [87, 65] width 60 height 6
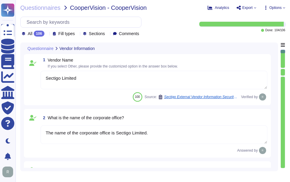
type textarea "Sectigo Limited"
type textarea "The name of the corporate office is Sectigo Limited."
type textarea "The corporate office physical address is [STREET_ADDRESS]."
type textarea "The backup sites are located in [GEOGRAPHIC_DATA], [US_STATE], and [GEOGRAPHIC_…"
type textarea "The company has been in business for more than 25 years."
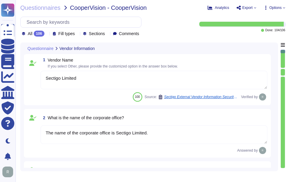
click at [47, 34] on icon at bounding box center [47, 34] width 0 height 0
click at [187, 30] on div "All 106 Fill types Sections Comments" at bounding box center [106, 27] width 172 height 20
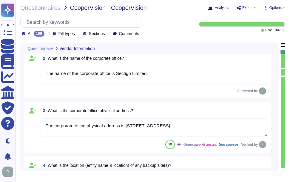
type textarea "The name of the product being provided by the vendor is "Sectigo Certificate Ma…"
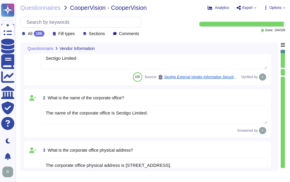
type textarea "The name of the product being provided by the vendor is "Sectigo Certificate Ma…"
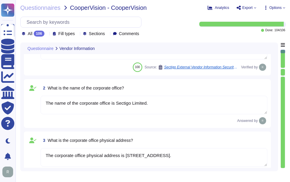
type textarea "The name of the product being provided by the vendor is "Sectigo Certificate Ma…"
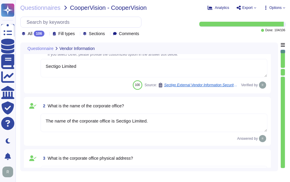
scroll to position [30, 0]
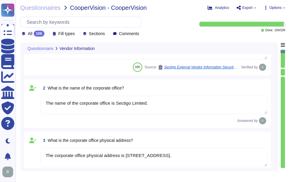
type textarea "The name of the product being provided by the vendor is "Sectigo Certificate Ma…"
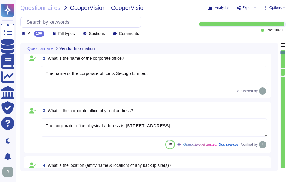
scroll to position [89, 0]
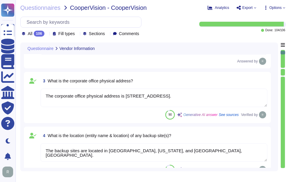
type textarea "Sectigo Certificate Manager. Digital certificates & CLM."
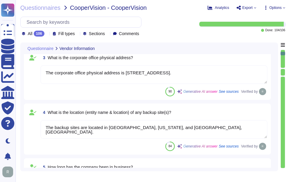
type textarea "Sectigo offers a comprehensive range of digital identity solutions and certific…"
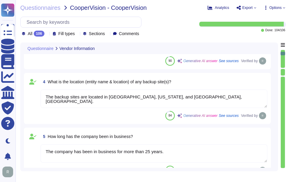
scroll to position [149, 0]
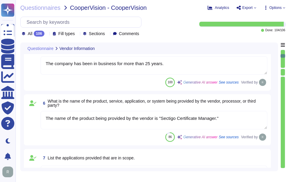
type textarea "The important publicly facing URLs in scope for the assessment include [DOMAIN_…"
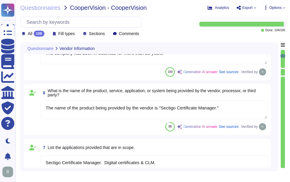
drag, startPoint x: 97, startPoint y: 108, endPoint x: 108, endPoint y: 111, distance: 12.4
click at [108, 111] on textarea "The name of the product being provided by the vendor is "Sectigo Certificate Ma…" at bounding box center [154, 110] width 226 height 18
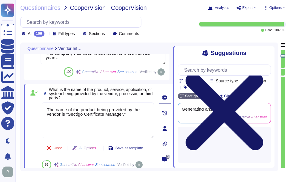
click at [267, 52] on icon at bounding box center [224, 112] width 93 height 124
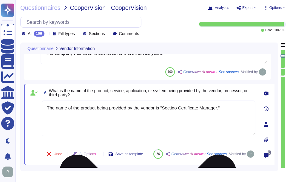
click at [149, 119] on textarea "The name of the product being provided by the vendor is "Sectigo Certificate Ma…" at bounding box center [148, 119] width 213 height 36
drag, startPoint x: 128, startPoint y: 108, endPoint x: 156, endPoint y: 107, distance: 28.3
click at [156, 107] on textarea "The name of the product being provided by the vendor is "Sectigo Certificate Ma…" at bounding box center [148, 119] width 213 height 36
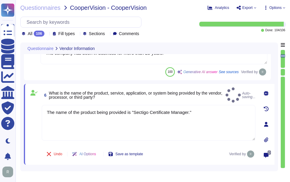
type textarea "The name of the product being provided is "Sectigo Certificate Manager.""
click at [140, 91] on span "What is the name of the product, service, application, or system being provided…" at bounding box center [135, 95] width 173 height 9
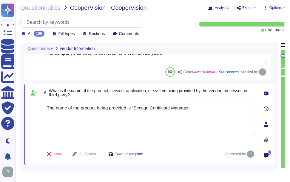
click at [188, 93] on span "What is the name of the product, service, application, or system being provided…" at bounding box center [148, 93] width 198 height 9
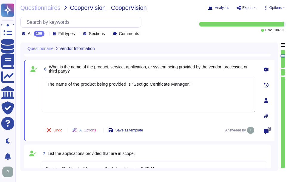
type textarea "The important publicly facing URLs in scope for the assessment include [DOMAIN_…"
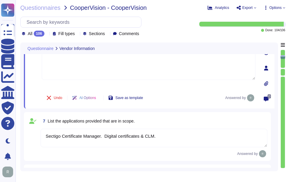
scroll to position [298, 0]
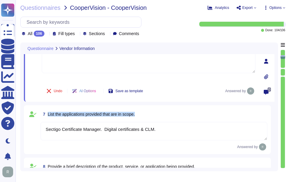
drag, startPoint x: 48, startPoint y: 114, endPoint x: 159, endPoint y: 117, distance: 111.8
click at [159, 117] on div "7 List the applications provided that are in scope." at bounding box center [154, 114] width 226 height 11
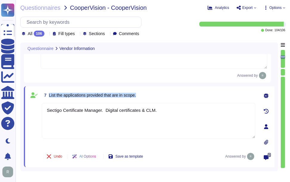
drag, startPoint x: 48, startPoint y: 95, endPoint x: 148, endPoint y: 95, distance: 100.1
click at [148, 95] on div "7 List the applications provided that are in scope." at bounding box center [148, 95] width 213 height 11
click at [172, 97] on div "7 List the applications provided that are in scope." at bounding box center [148, 95] width 213 height 11
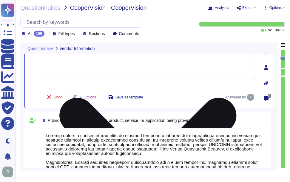
scroll to position [358, 0]
type textarea "[PERSON_NAME] - CCO"
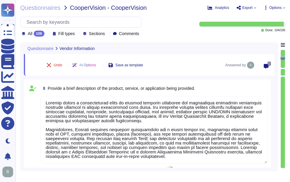
scroll to position [387, 0]
type textarea "Chief Compliance Officer."
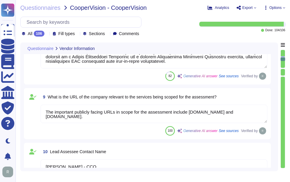
scroll to position [477, 0]
type textarea "[PERSON_NAME] - CCO"
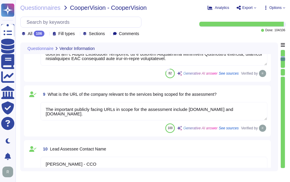
type textarea "Yes, our organization has adopted a comprehensive risk management program that …"
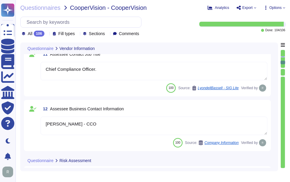
scroll to position [626, 0]
type textarea "The solution is hosted in two ways: 1. As a Software as a Service (SaaS) hosted…"
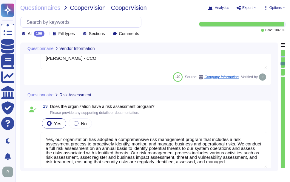
type textarea "- Software as a Service (SaaS) - Sectigo Certificate Manager - Applications for…"
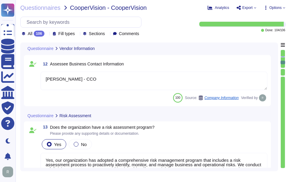
scroll to position [656, 0]
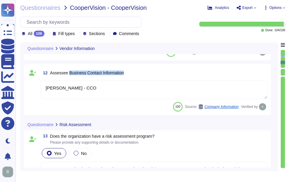
drag, startPoint x: 69, startPoint y: 72, endPoint x: 156, endPoint y: 67, distance: 87.1
click at [156, 67] on div "12 Assessee Business Contact Information [PERSON_NAME] - CCO 100 Source: Compan…" at bounding box center [147, 89] width 247 height 51
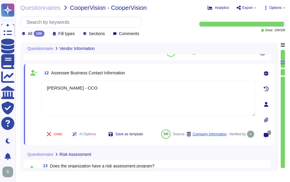
click at [162, 73] on div "12 Assessee Business Contact Information" at bounding box center [148, 73] width 213 height 11
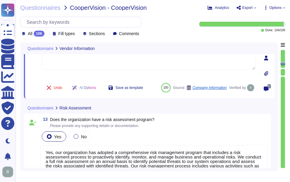
scroll to position [715, 0]
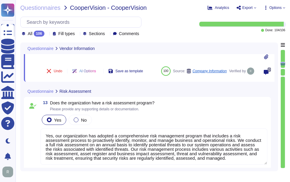
type textarea "- Software as a Service (SaaS) - Sectigo Certificate Manager - Applications for…"
drag, startPoint x: 50, startPoint y: 102, endPoint x: 198, endPoint y: 97, distance: 148.2
click at [66, 102] on span "Does the organization have a risk assessment program?" at bounding box center [102, 103] width 104 height 5
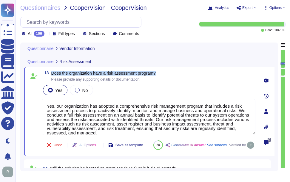
drag, startPoint x: 52, startPoint y: 73, endPoint x: 170, endPoint y: 71, distance: 118.0
click at [170, 71] on div "13 Does the organization have a risk assessment program? Please provide any sup…" at bounding box center [149, 111] width 250 height 89
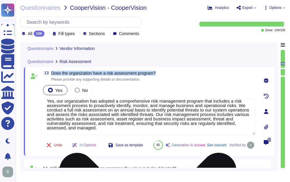
scroll to position [0, 0]
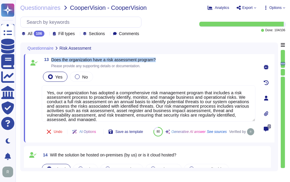
type textarea "[PERSON_NAME] - CCO"
type textarea "Chief Compliance Officer."
type textarea "[PERSON_NAME] - CCO"
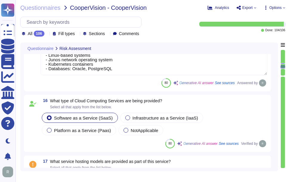
scroll to position [1013, 0]
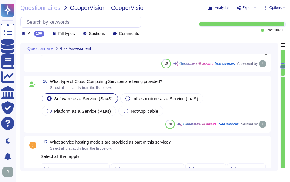
type textarea "We currently do not have an architecture diagram suitable for external sharing,…"
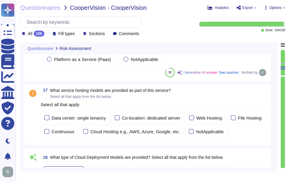
scroll to position [1073, 0]
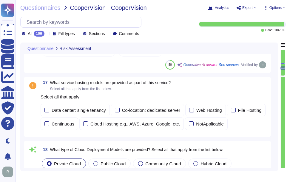
type textarea "Yes, our organization undergoes annual audits conducted by independent third-pa…"
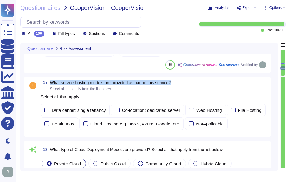
drag, startPoint x: 51, startPoint y: 82, endPoint x: 192, endPoint y: 85, distance: 141.3
click at [192, 85] on div "17 What service hosting models are provided as part of this service? Select all…" at bounding box center [154, 85] width 226 height 11
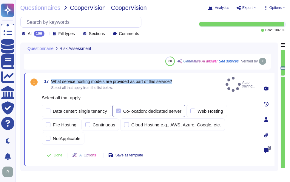
click at [117, 109] on div at bounding box center [118, 111] width 5 height 5
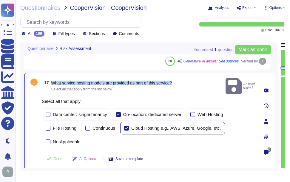
click at [126, 126] on div at bounding box center [126, 128] width 5 height 5
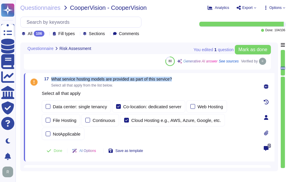
scroll to position [1103, 0]
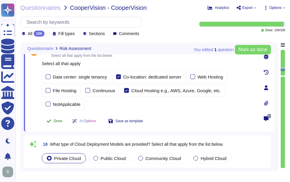
click at [59, 121] on span "Done" at bounding box center [58, 121] width 9 height 4
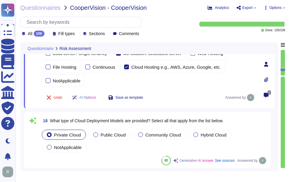
scroll to position [1132, 0]
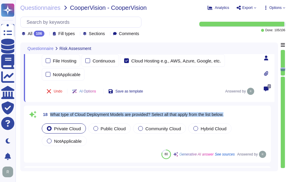
drag, startPoint x: 50, startPoint y: 114, endPoint x: 230, endPoint y: 119, distance: 179.4
click at [230, 119] on div "18 What type of Cloud Deployment Models are provided? Select all that apply fro…" at bounding box center [154, 114] width 226 height 11
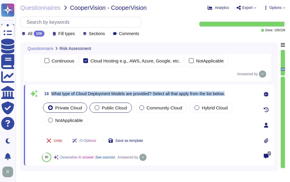
click at [106, 109] on span "Public Cloud" at bounding box center [114, 107] width 25 height 5
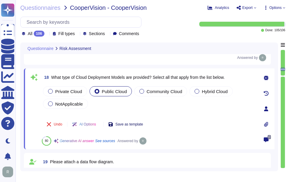
scroll to position [1162, 0]
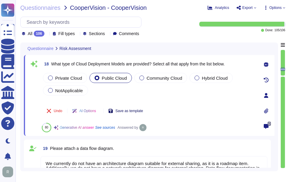
type textarea "Yes, our organization has appointed a data protection officer who is responsibl…"
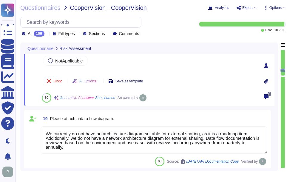
scroll to position [1, 0]
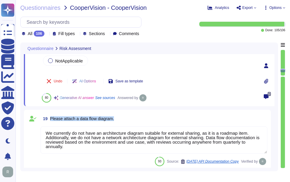
drag, startPoint x: 50, startPoint y: 119, endPoint x: 127, endPoint y: 119, distance: 76.9
click at [127, 119] on div "19 Please attach a data flow diagram." at bounding box center [154, 119] width 226 height 11
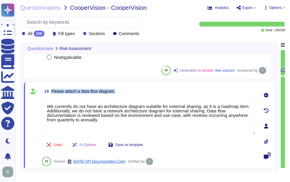
scroll to position [0, 0]
drag, startPoint x: 52, startPoint y: 91, endPoint x: 131, endPoint y: 92, distance: 79.6
click at [131, 92] on div "19 Please attach a data flow diagram." at bounding box center [148, 91] width 213 height 11
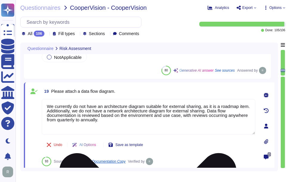
drag, startPoint x: 47, startPoint y: 111, endPoint x: 122, endPoint y: 121, distance: 76.1
click at [122, 121] on textarea "We currently do not have an architecture diagram suitable for external sharing,…" at bounding box center [148, 117] width 213 height 36
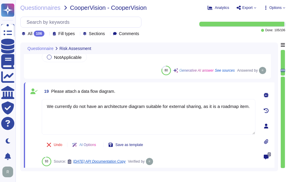
click at [145, 91] on div "19 Please attach a data flow diagram." at bounding box center [148, 91] width 213 height 11
type textarea "We currently do not have an architecture diagram suitable for external sharing,…"
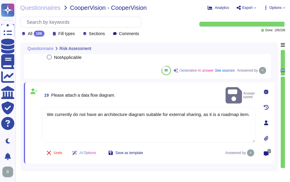
click at [163, 90] on div "19 Please attach a data flow diagram. Answer saved" at bounding box center [148, 95] width 213 height 19
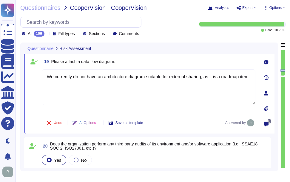
type textarea "Yes, there is an information security function responsible for security initiat…"
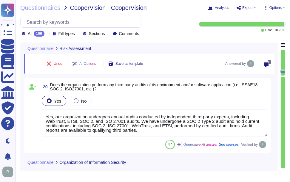
scroll to position [1281, 0]
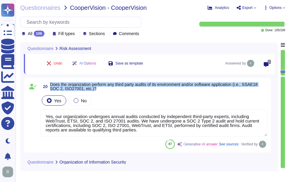
drag, startPoint x: 50, startPoint y: 83, endPoint x: 96, endPoint y: 90, distance: 45.8
click at [96, 90] on span "Does the organization perform any third party audits of its environment and/or …" at bounding box center [158, 87] width 217 height 8
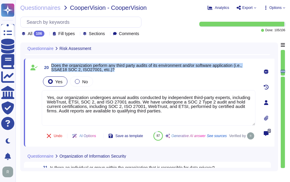
drag, startPoint x: 52, startPoint y: 65, endPoint x: 118, endPoint y: 72, distance: 66.5
click at [118, 72] on span "20 Does the organization perform any third party audits of its environment and/…" at bounding box center [148, 67] width 213 height 11
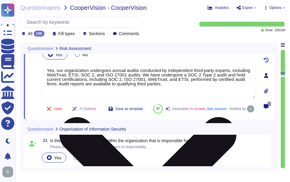
type textarea "Yes, the organization has defined and documented security roles and responsibil…"
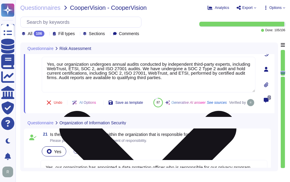
type textarea "Yes, the organization has defined and documented security roles and responsibil…"
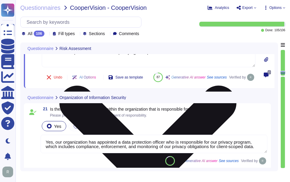
scroll to position [1371, 0]
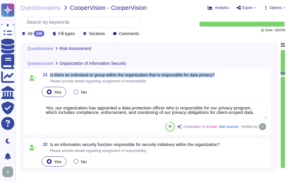
drag, startPoint x: 50, startPoint y: 89, endPoint x: 226, endPoint y: 88, distance: 176.4
click at [226, 83] on div "21 Is there an individual or group within the organization that is responsible …" at bounding box center [154, 78] width 226 height 11
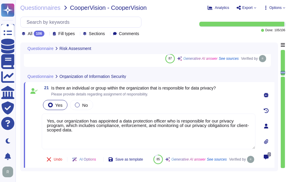
type textarea "We currently do not have an architecture diagram suitable for external sharing,…"
type textarea "Yes, our organization undergoes annual audits conducted by independent third-pa…"
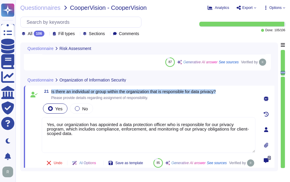
drag, startPoint x: 51, startPoint y: 91, endPoint x: 229, endPoint y: 93, distance: 178.2
click at [229, 93] on div "21 Is there an individual or group within the organization that is responsible …" at bounding box center [148, 94] width 213 height 11
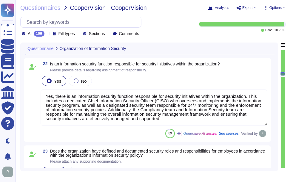
scroll to position [1443, 0]
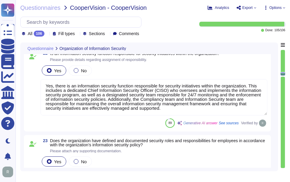
type textarea "Yes, the organization has established policies and procedures to limit access t…"
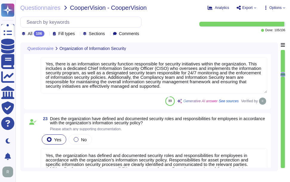
scroll to position [1328, 0]
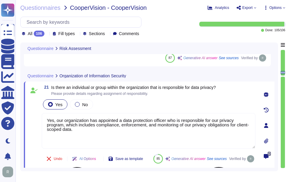
type textarea "We currently do not have an architecture diagram suitable for external sharing,…"
type textarea "Yes, our organization undergoes annual audits conducted by independent third-pa…"
